Goal: Transaction & Acquisition: Download file/media

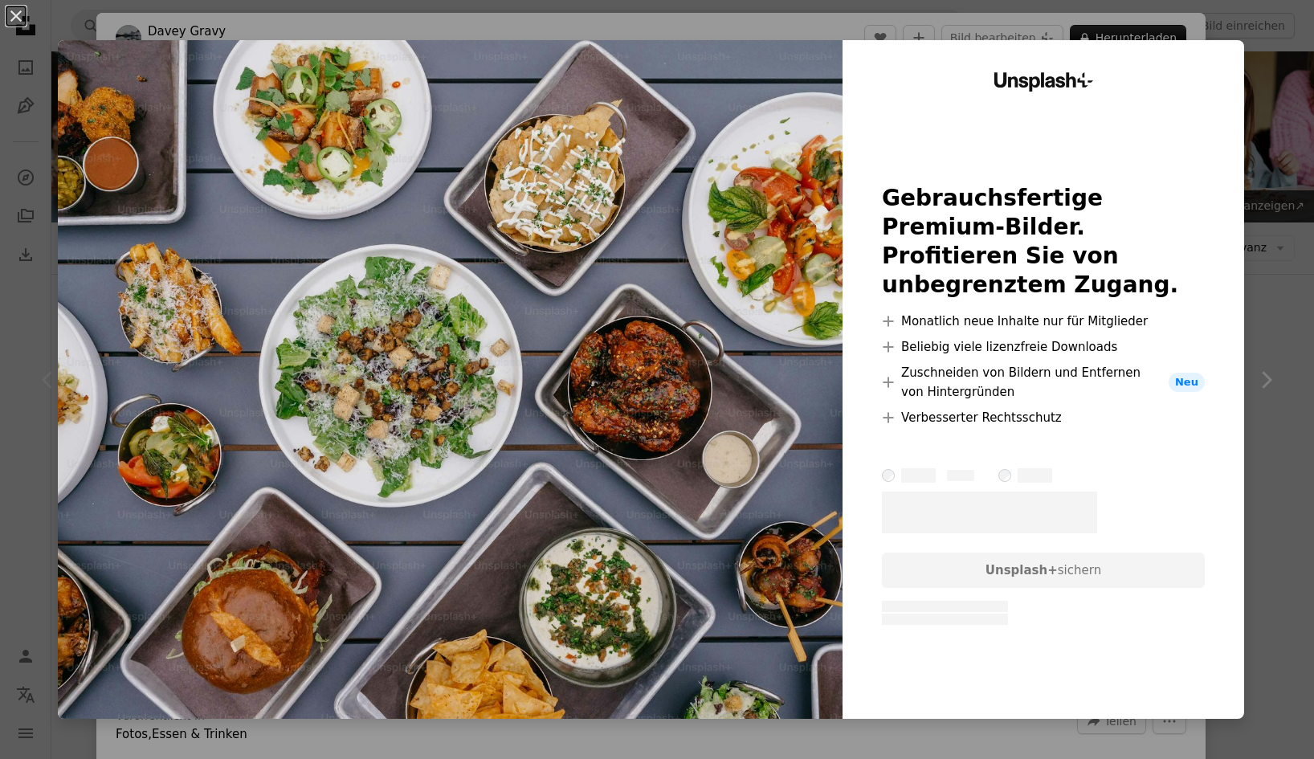
scroll to position [238, 0]
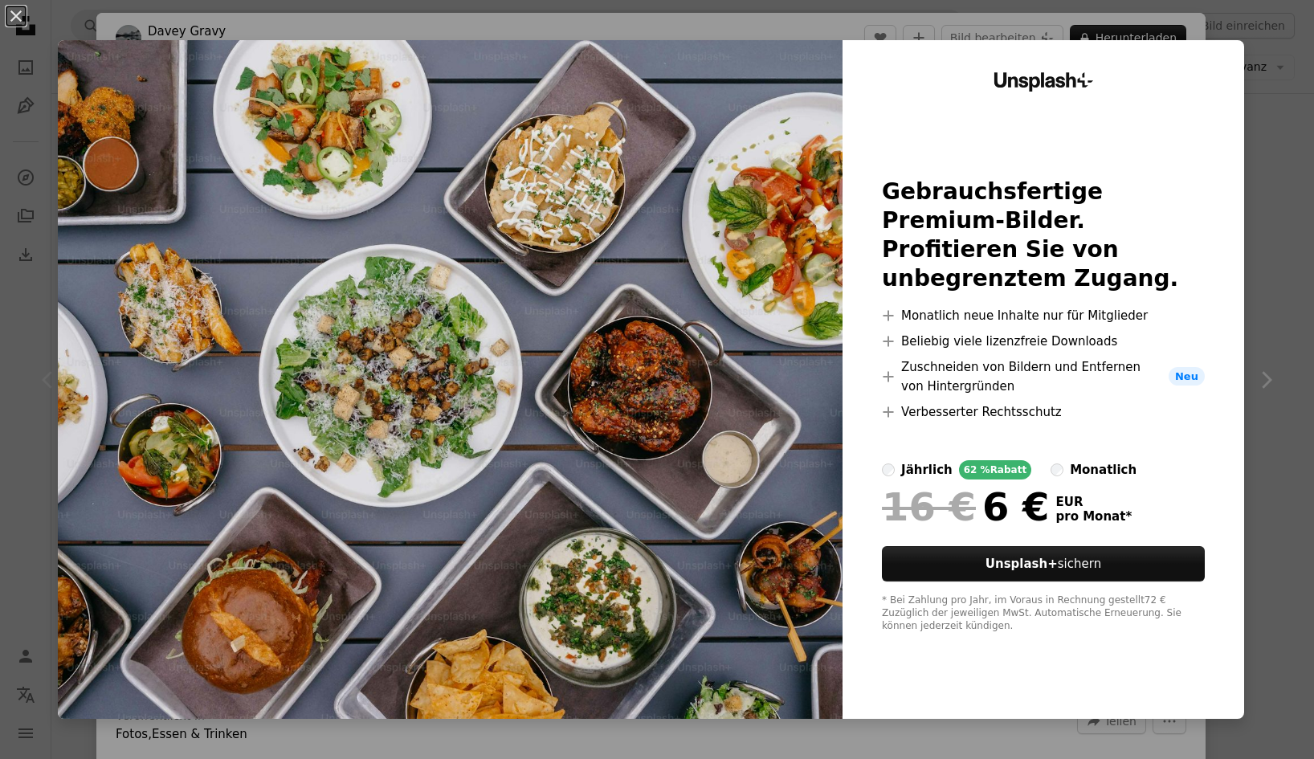
click at [1259, 32] on div "An X shape Unsplash+ Gebrauchsfertige Premium-Bilder. Profitieren Sie von unbeg…" at bounding box center [657, 379] width 1314 height 759
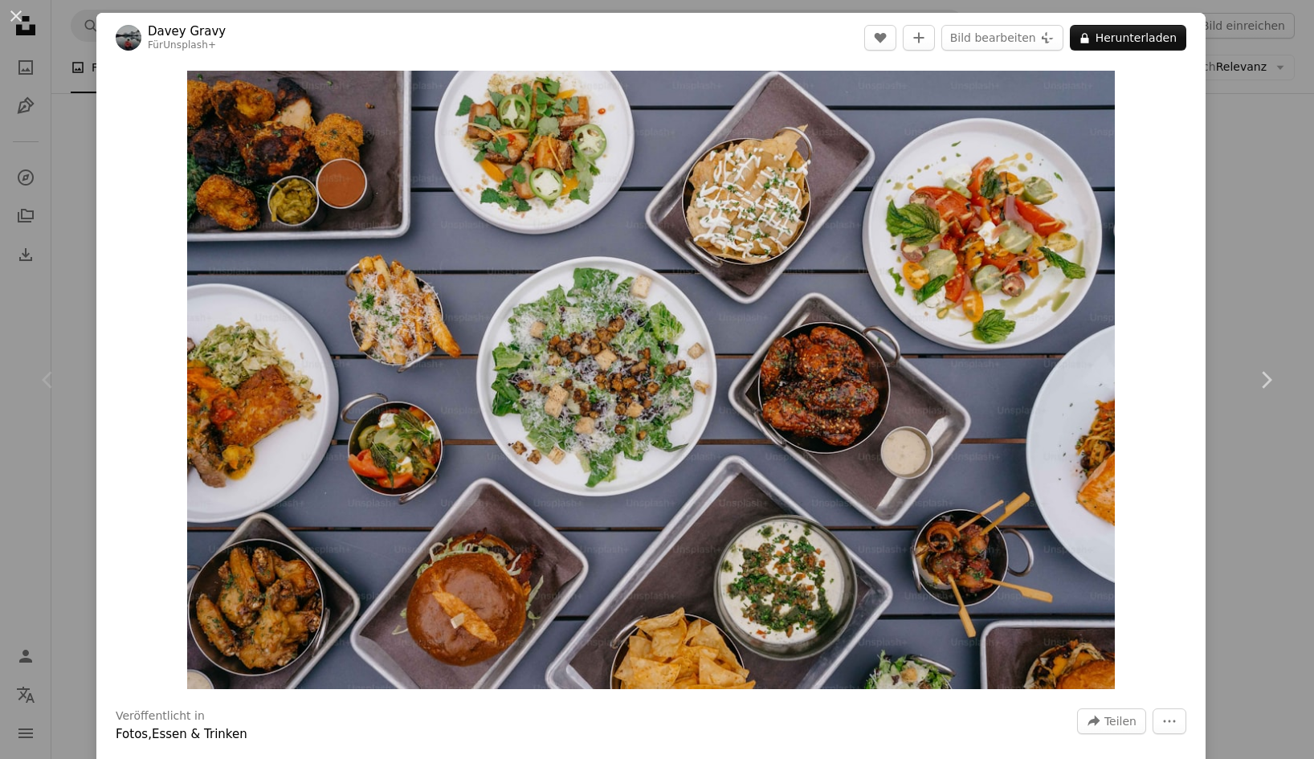
click at [1242, 226] on div "An X shape Chevron left Chevron right Davey Gravy Für Unsplash+ A heart A plus …" at bounding box center [657, 379] width 1314 height 759
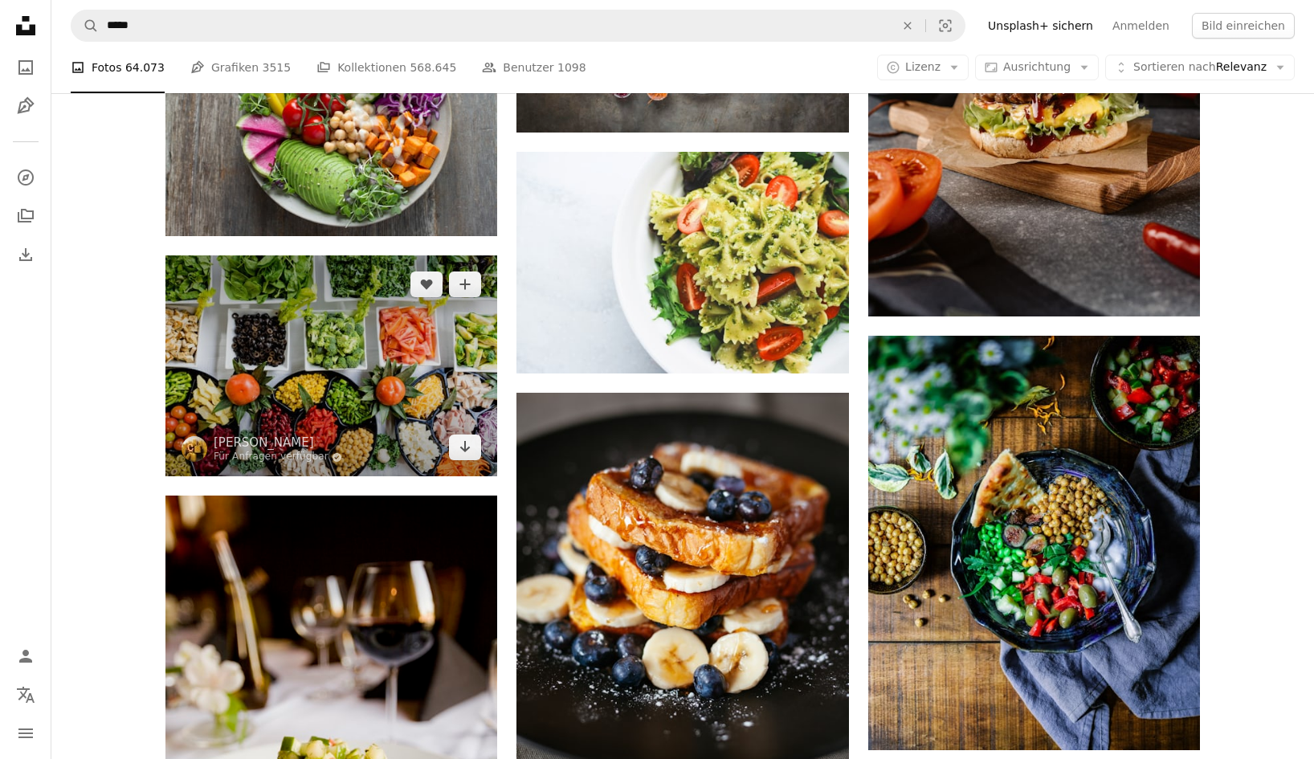
scroll to position [1379, 0]
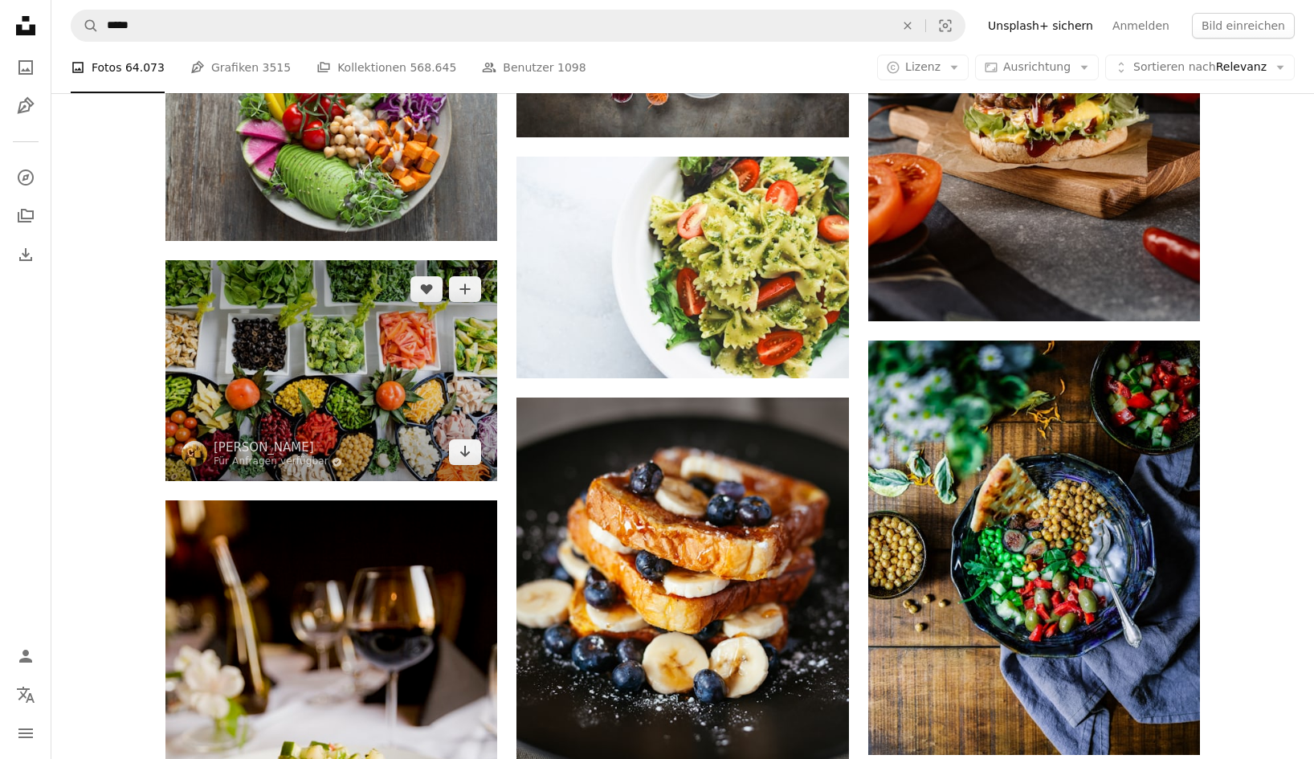
click at [322, 367] on img at bounding box center [331, 370] width 332 height 221
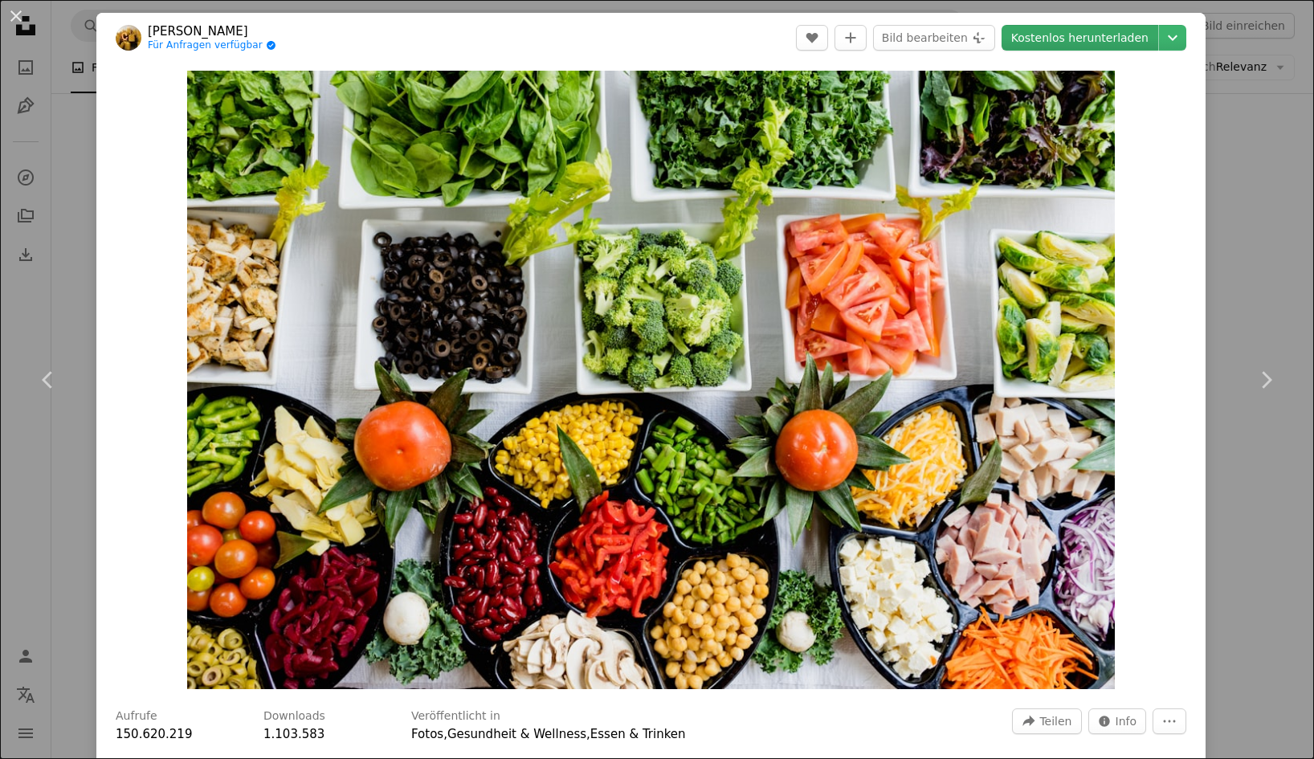
click at [1103, 35] on link "Kostenlos herunterladen" at bounding box center [1079, 38] width 157 height 26
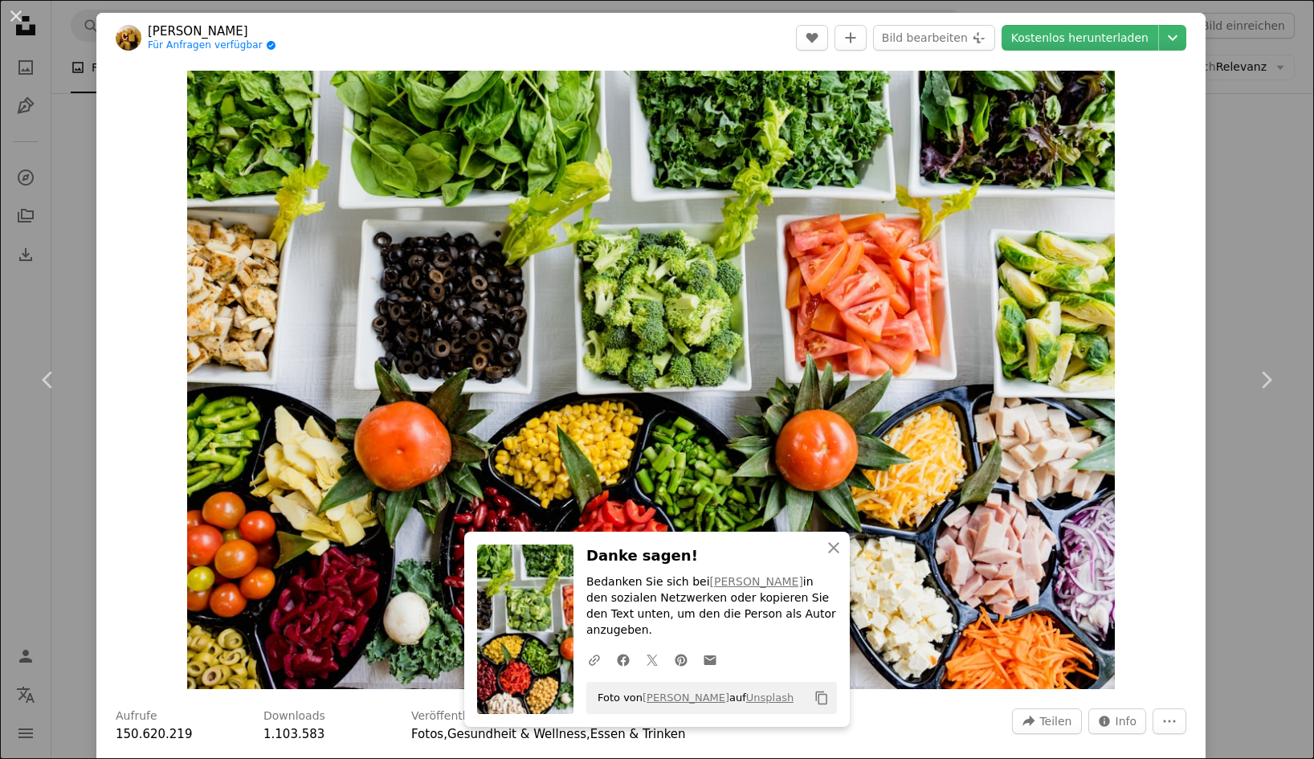
click at [1247, 132] on div "An X shape Chevron left Chevron right An X shape Schließen Danke sagen! Bedanke…" at bounding box center [657, 379] width 1314 height 759
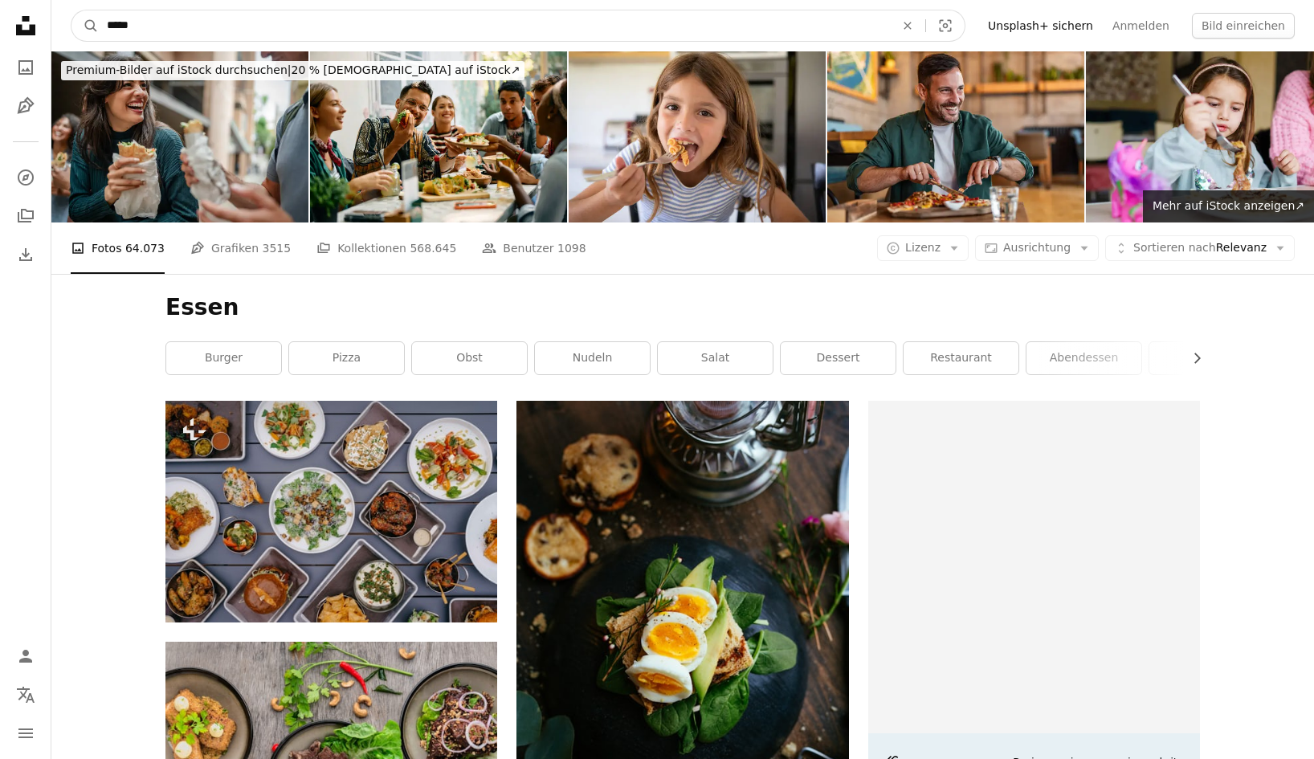
drag, startPoint x: 149, startPoint y: 29, endPoint x: 67, endPoint y: 18, distance: 82.6
click at [67, 18] on nav "A magnifying glass ***** An X shape Visual search Filters Unsplash+ sichern Anm…" at bounding box center [682, 25] width 1262 height 51
click at [169, 35] on input "*****" at bounding box center [494, 25] width 791 height 31
type input "**********"
click at [85, 26] on button "A magnifying glass" at bounding box center [84, 25] width 27 height 31
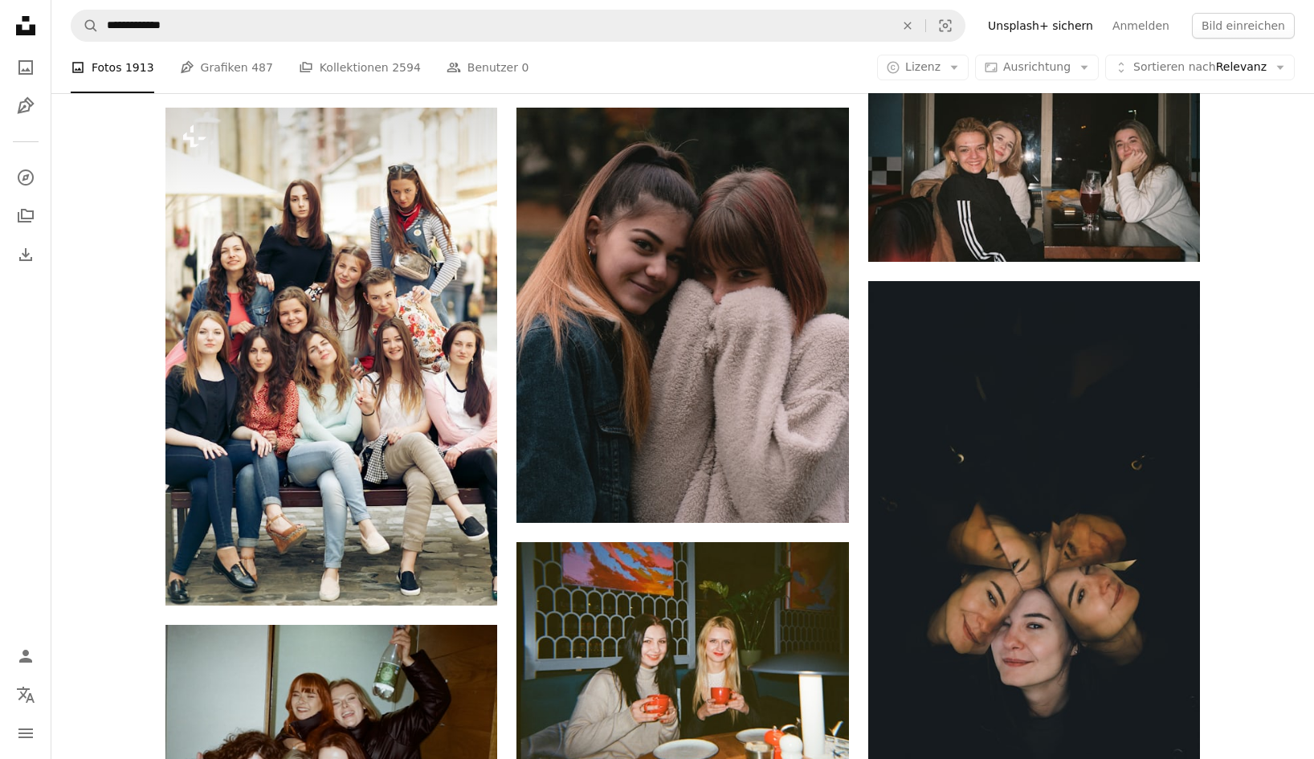
scroll to position [104, 0]
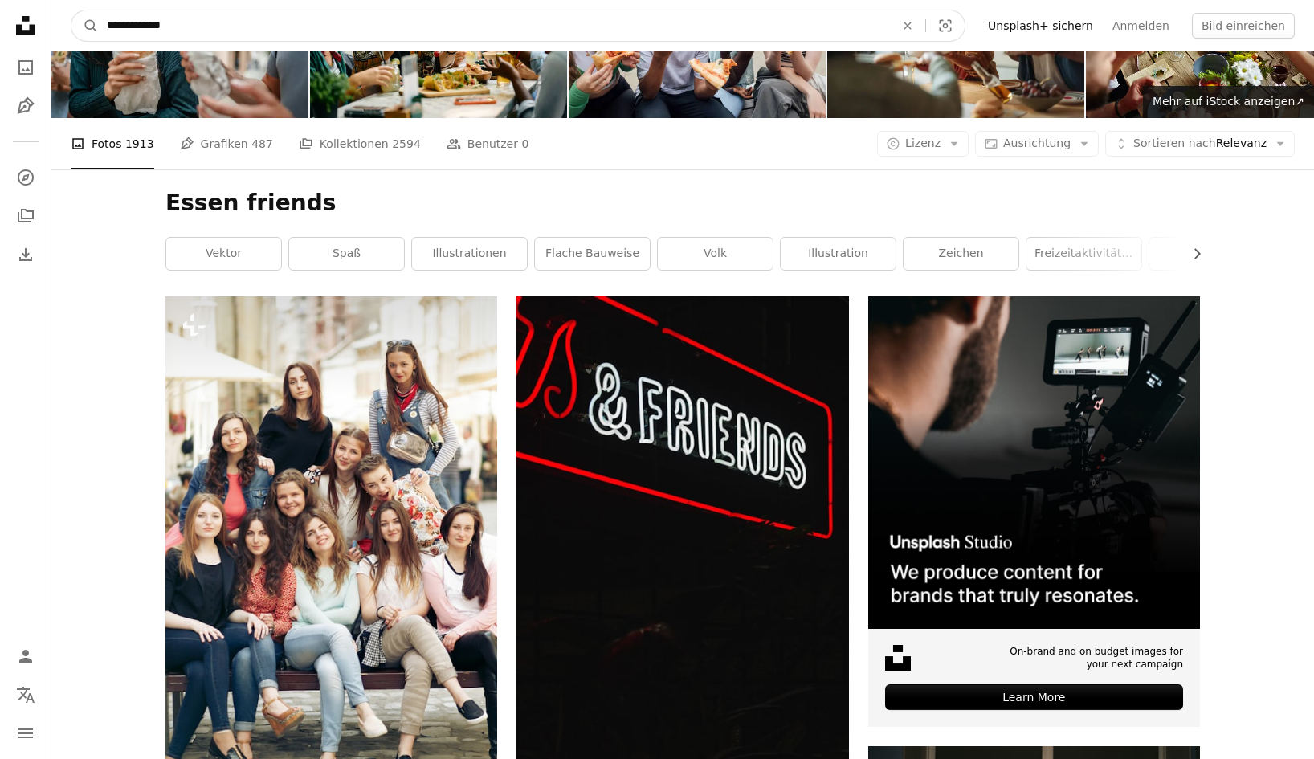
drag, startPoint x: 180, startPoint y: 34, endPoint x: 18, endPoint y: 23, distance: 162.5
type input "********"
click at [85, 26] on button "A magnifying glass" at bounding box center [84, 25] width 27 height 31
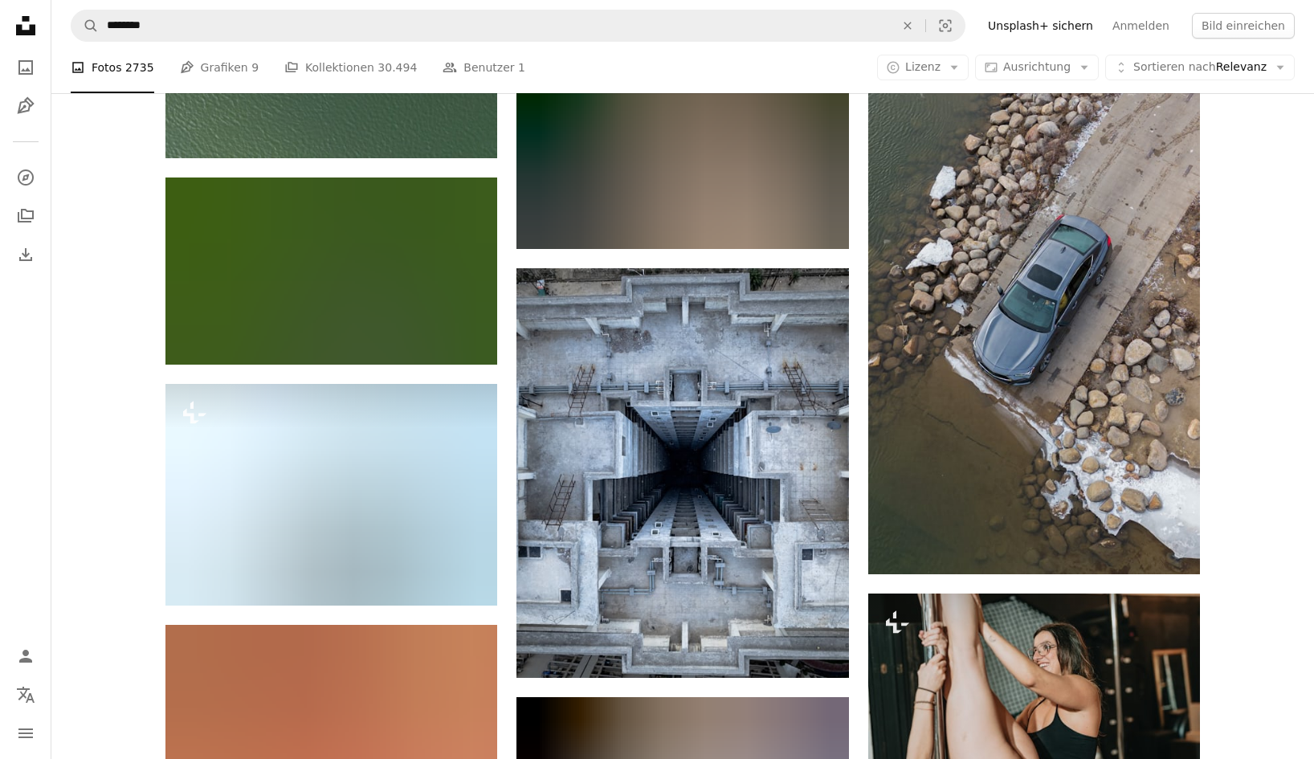
scroll to position [1086, 0]
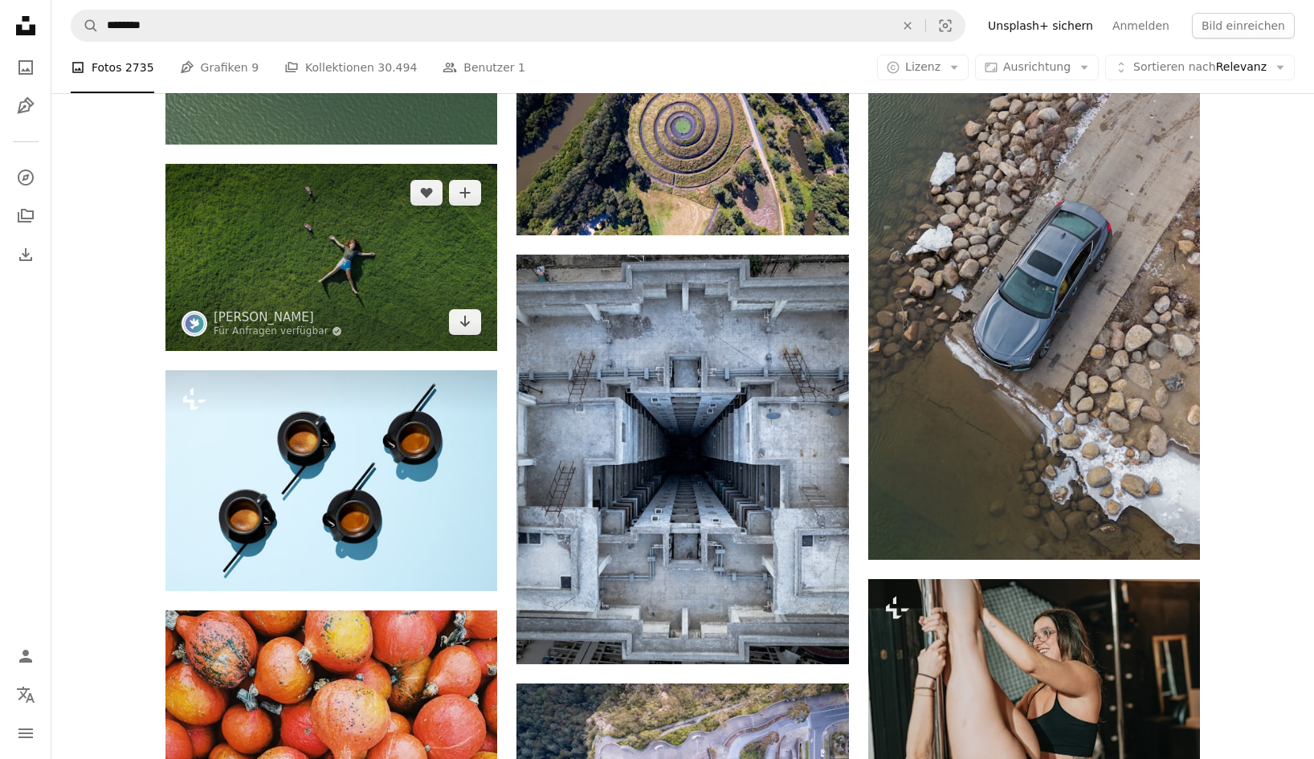
click at [291, 257] on img at bounding box center [331, 257] width 332 height 186
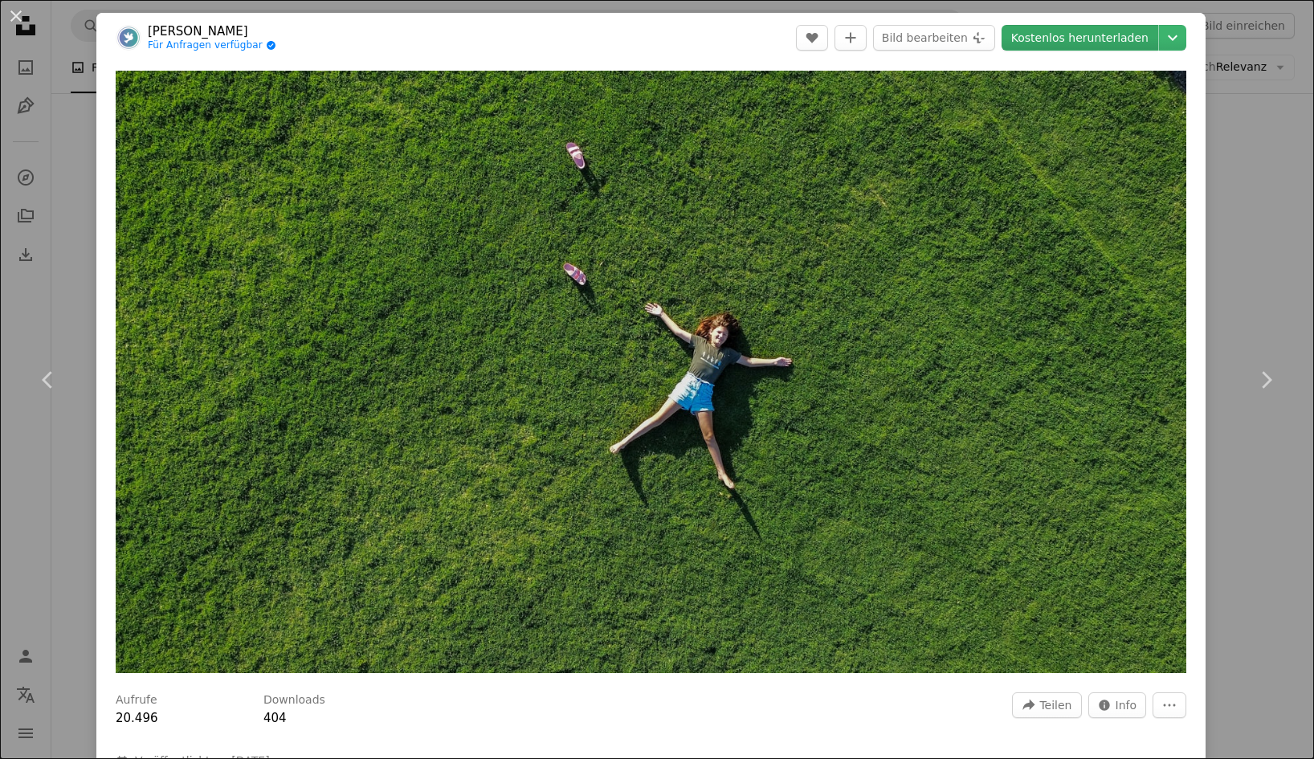
click at [1084, 37] on link "Kostenlos herunterladen" at bounding box center [1079, 38] width 157 height 26
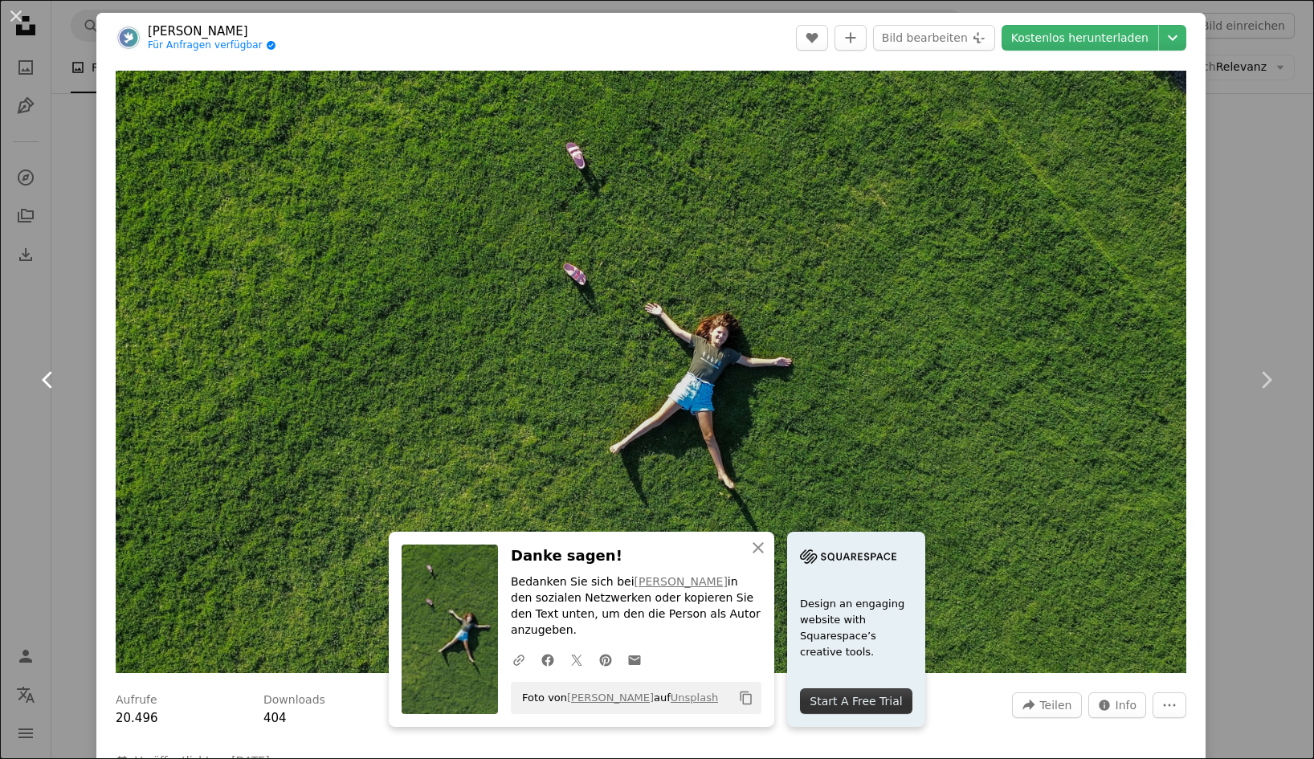
click at [61, 316] on link "Chevron left" at bounding box center [48, 380] width 96 height 154
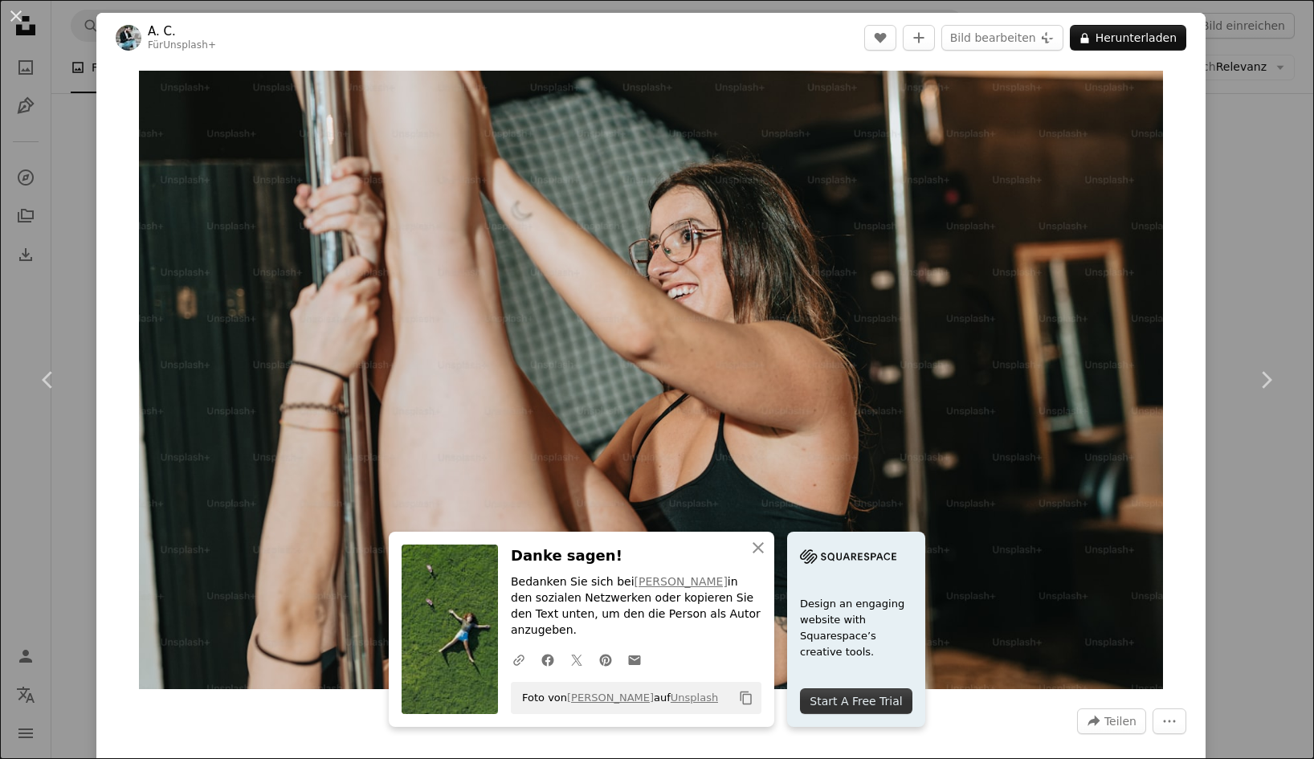
click at [1286, 245] on div "An X shape Chevron left Chevron right An X shape Schließen Danke sagen! Bedanke…" at bounding box center [657, 379] width 1314 height 759
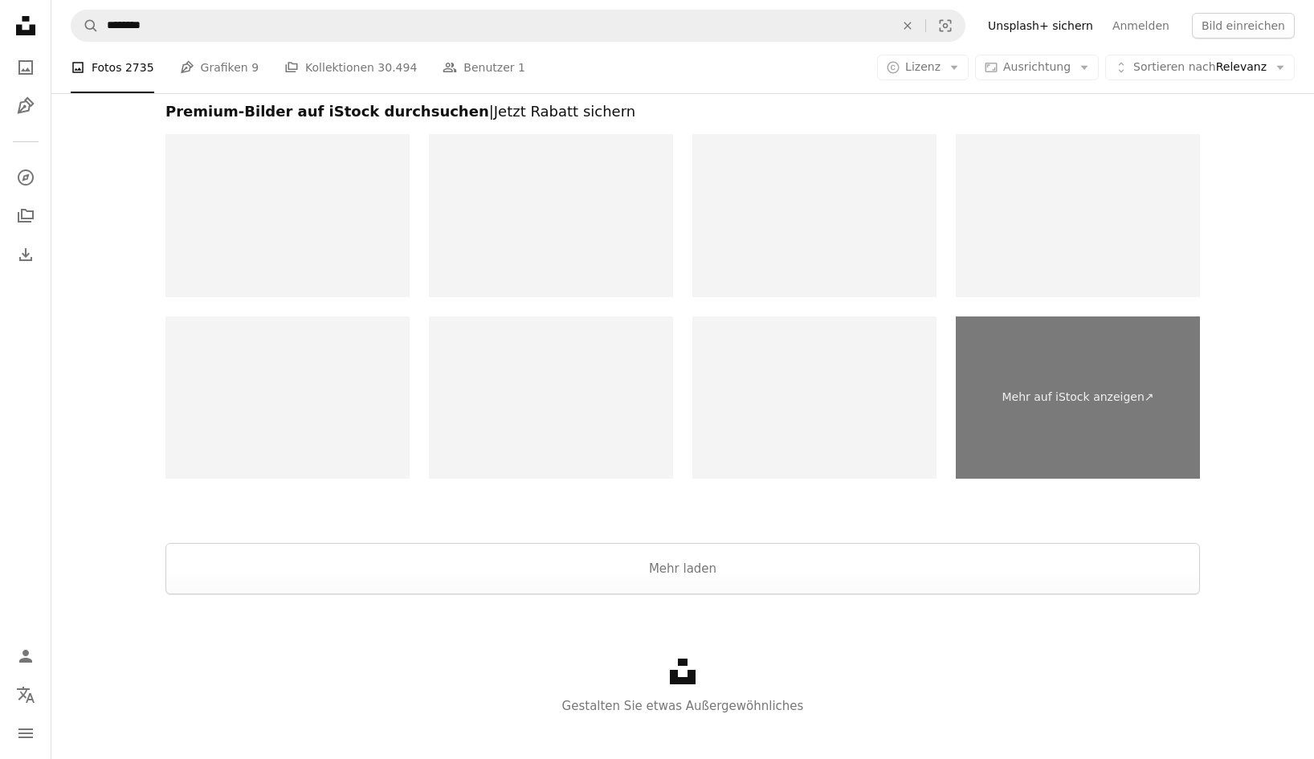
scroll to position [2965, 0]
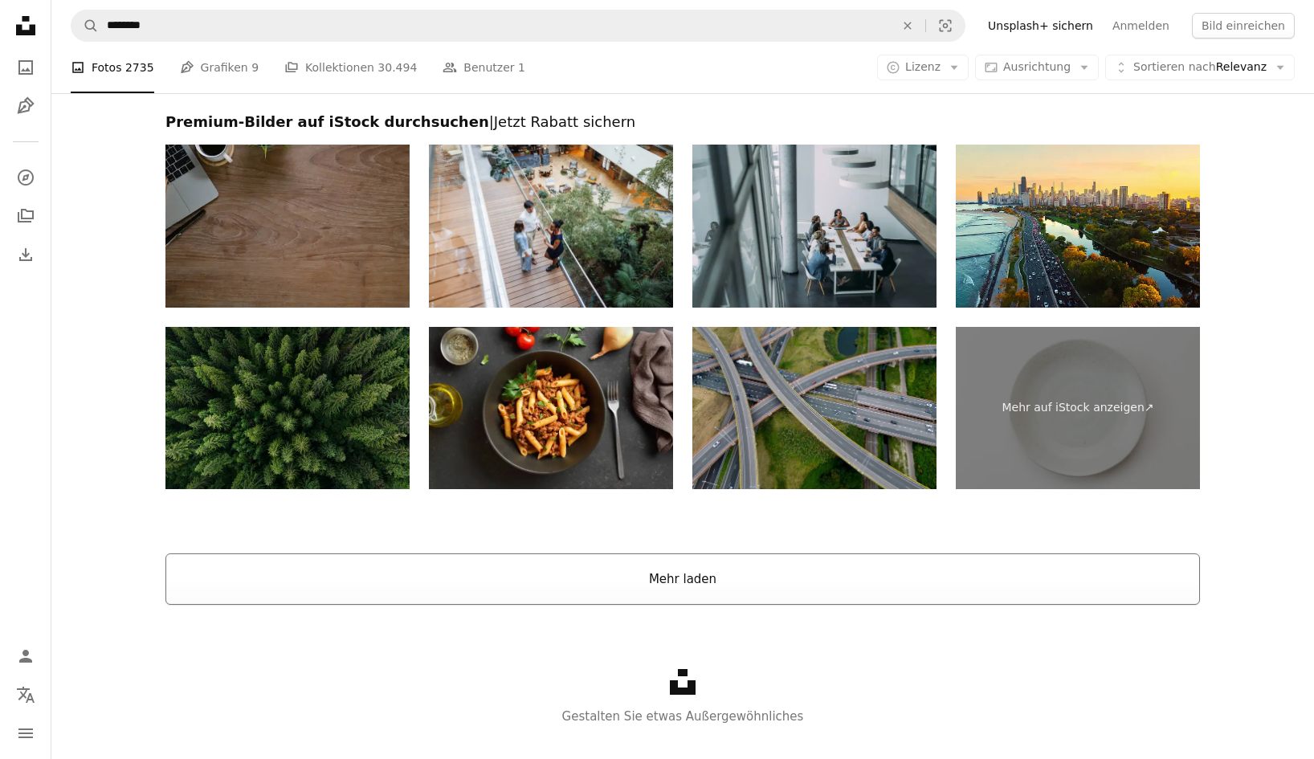
click at [673, 575] on button "Mehr laden" at bounding box center [682, 578] width 1034 height 51
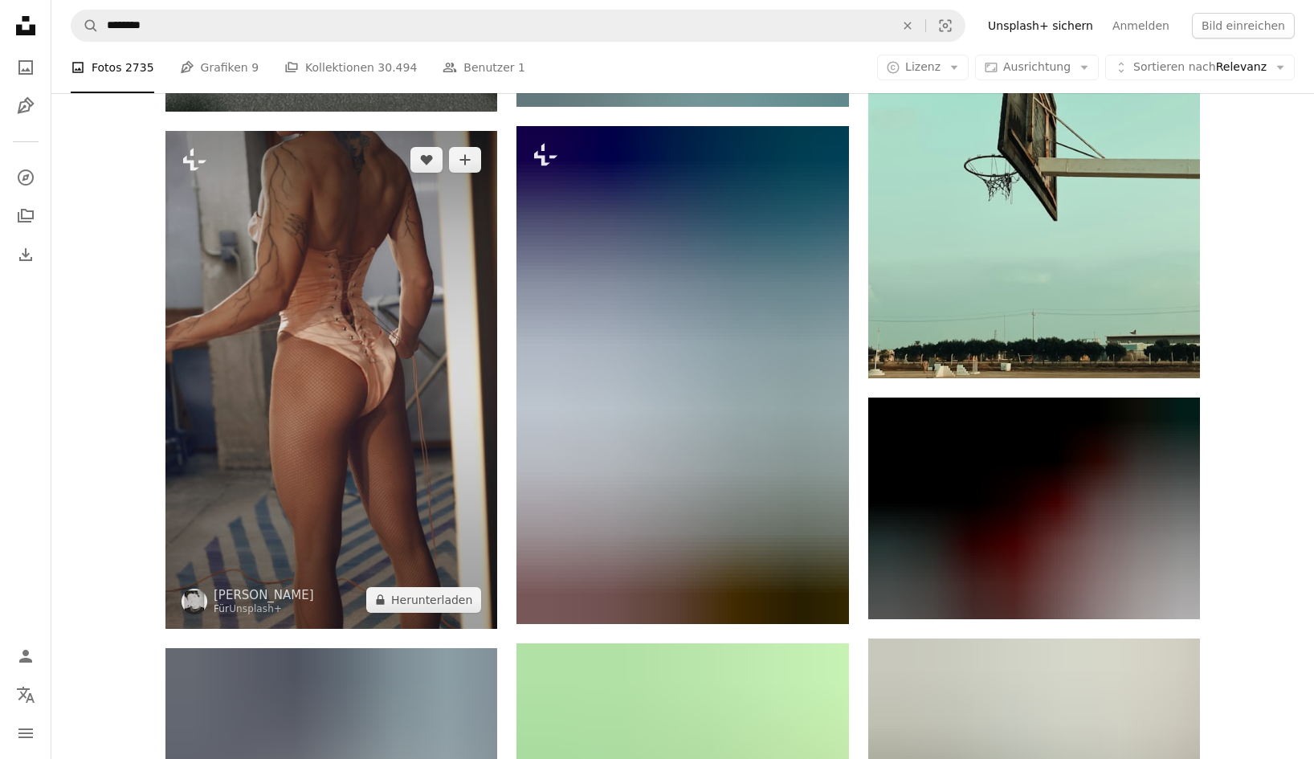
scroll to position [66238, 0]
